Goal: Information Seeking & Learning: Learn about a topic

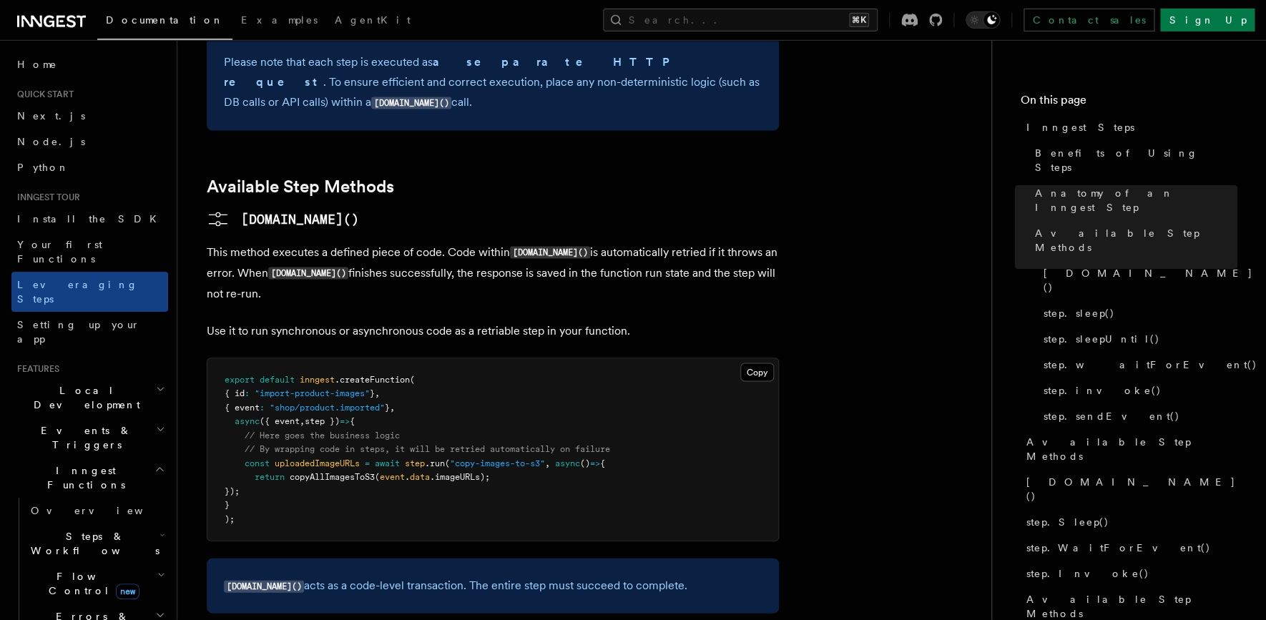
scroll to position [1064, 0]
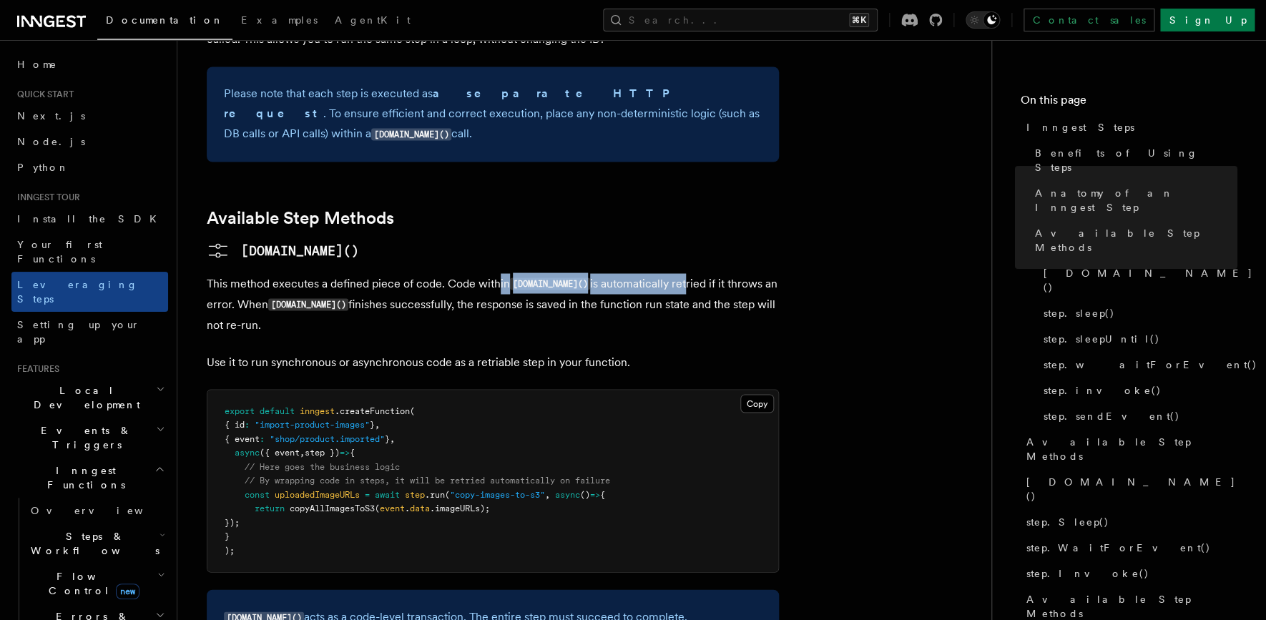
drag, startPoint x: 498, startPoint y: 184, endPoint x: 676, endPoint y: 194, distance: 179.0
click at [664, 273] on p "This method executes a defined piece of code. Code within step.run() is automat…" at bounding box center [493, 303] width 572 height 61
click at [676, 273] on p "This method executes a defined piece of code. Code within step.run() is automat…" at bounding box center [493, 303] width 572 height 61
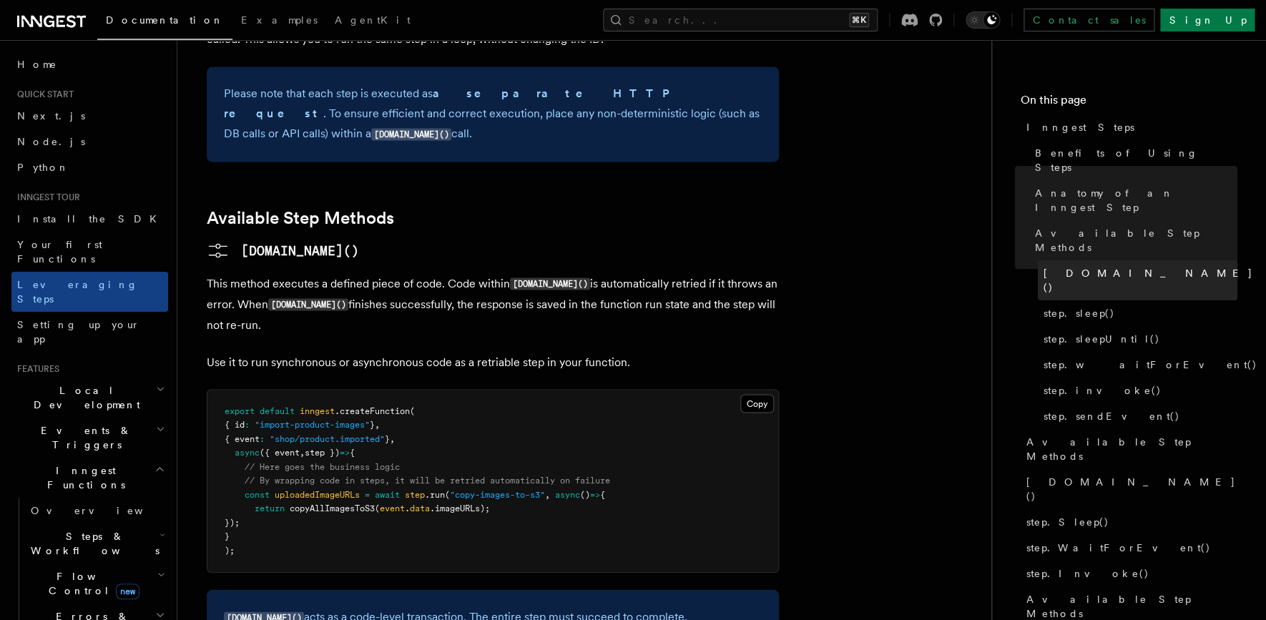
click at [1068, 266] on span "[DOMAIN_NAME]()" at bounding box center [1148, 280] width 210 height 29
click at [1065, 266] on span "[DOMAIN_NAME]()" at bounding box center [1148, 280] width 210 height 29
click at [255, 240] on pre "[DOMAIN_NAME]()" at bounding box center [300, 250] width 118 height 20
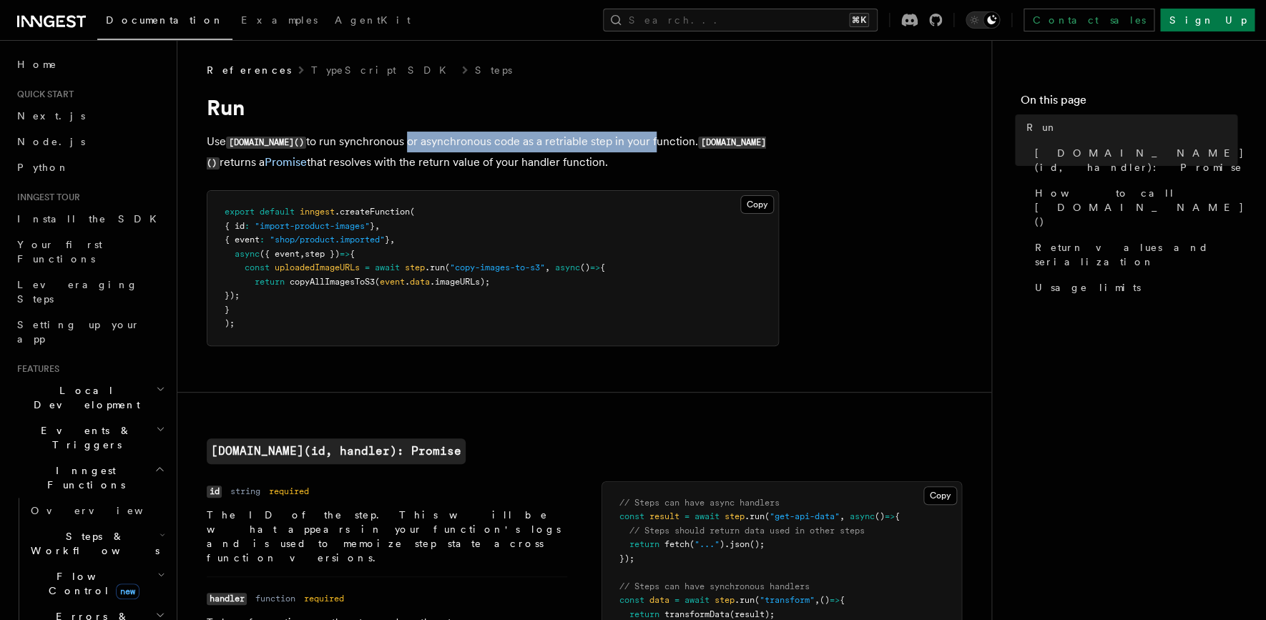
drag, startPoint x: 386, startPoint y: 140, endPoint x: 633, endPoint y: 144, distance: 246.7
click at [633, 144] on p "Use [DOMAIN_NAME]() to run synchronous or asynchronous code as a retriable step…" at bounding box center [493, 152] width 572 height 41
